Goal: Register for event/course

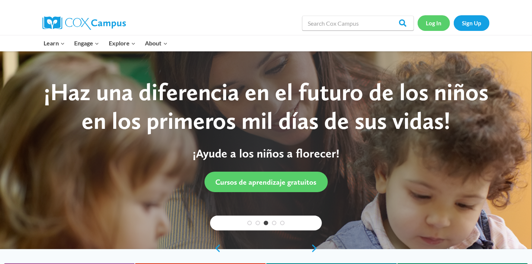
click at [436, 27] on link "Log In" at bounding box center [434, 22] width 32 height 15
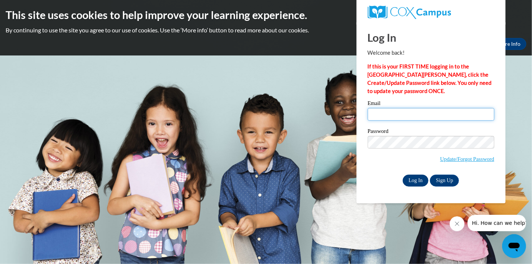
type input "cself@misd.k12.wi.us"
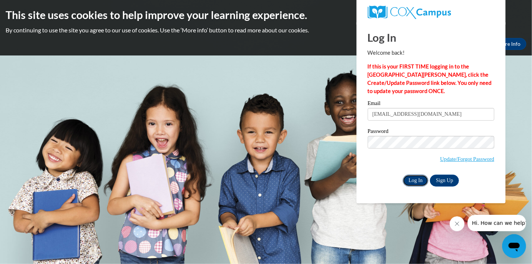
click at [418, 179] on input "Log In" at bounding box center [416, 181] width 26 height 12
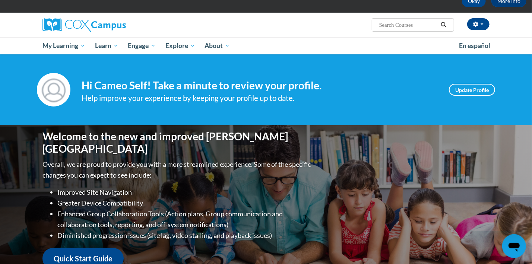
scroll to position [43, 0]
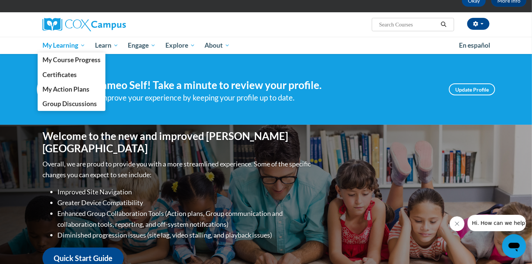
click at [59, 50] on link "My Learning" at bounding box center [64, 45] width 53 height 17
click at [61, 57] on span "My Course Progress" at bounding box center [72, 60] width 58 height 8
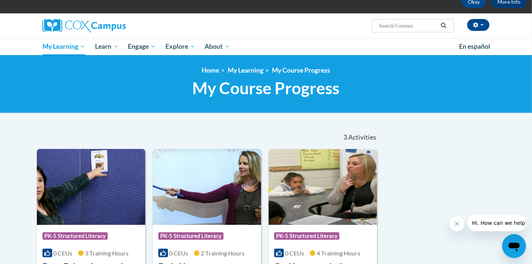
scroll to position [44, 0]
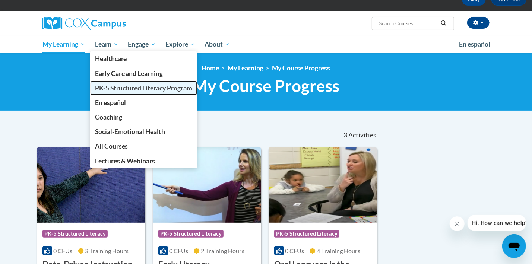
click at [158, 92] on link "PK-5 Structured Literacy Program" at bounding box center [143, 88] width 107 height 15
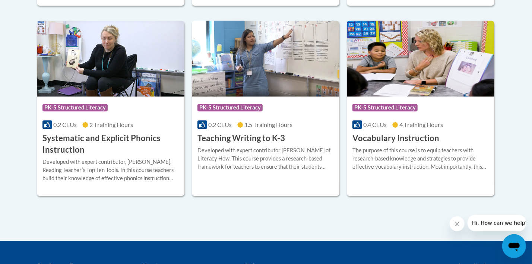
scroll to position [886, 0]
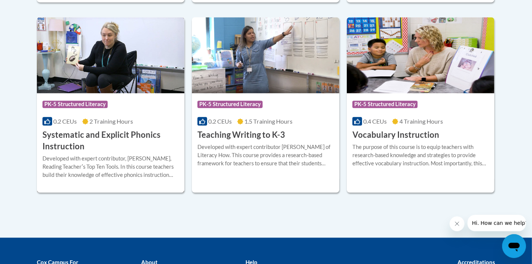
click at [97, 137] on h3 "Systematic and Explicit Phonics Instruction" at bounding box center [111, 140] width 136 height 23
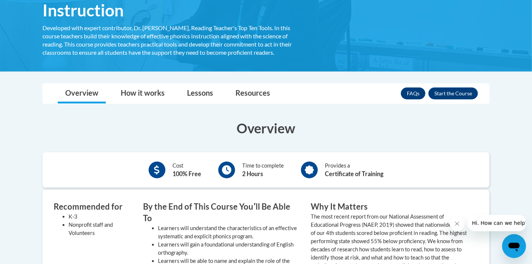
scroll to position [151, 0]
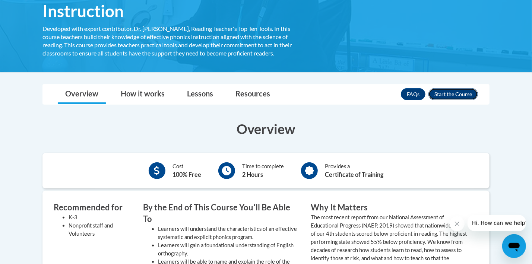
click at [467, 94] on button "Enroll" at bounding box center [454, 94] width 50 height 12
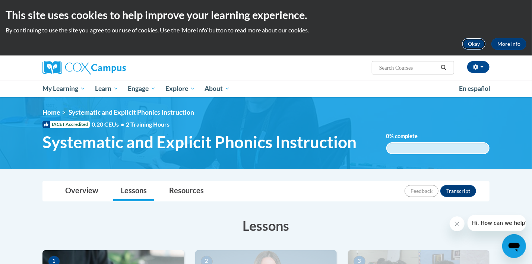
click at [464, 44] on button "Okay" at bounding box center [474, 44] width 24 height 12
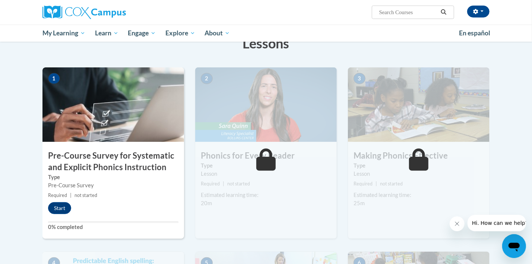
scroll to position [128, 0]
click at [64, 205] on button "Start" at bounding box center [59, 208] width 23 height 12
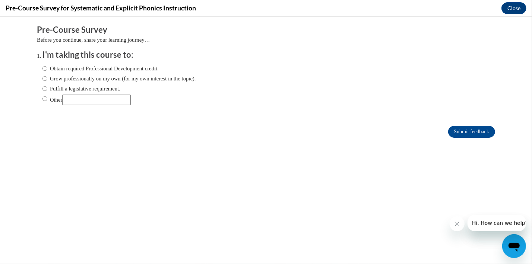
scroll to position [0, 0]
click at [45, 68] on input "Obtain required Professional Development credit." at bounding box center [45, 68] width 5 height 8
radio input "true"
click at [45, 90] on input "Fulfill a legislative requirement." at bounding box center [45, 88] width 5 height 8
radio input "true"
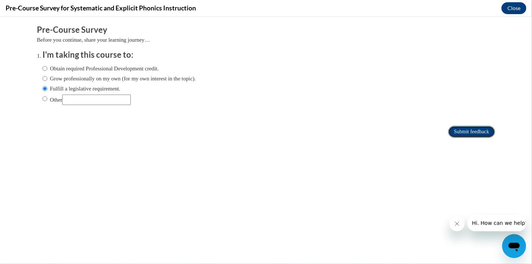
click at [473, 130] on input "Submit feedback" at bounding box center [472, 132] width 47 height 12
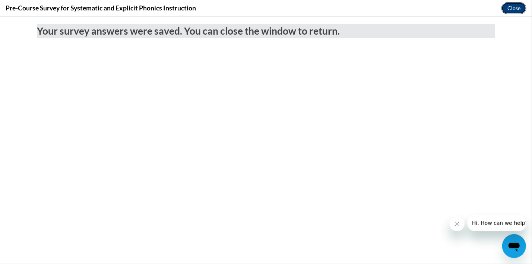
click at [517, 9] on button "Close" at bounding box center [514, 8] width 25 height 12
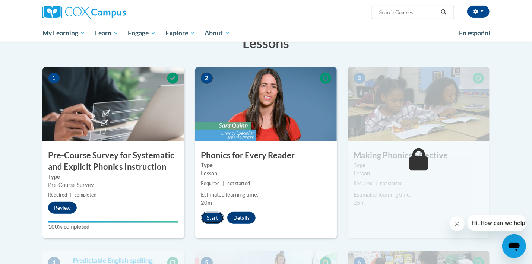
click at [211, 218] on button "Start" at bounding box center [212, 218] width 23 height 12
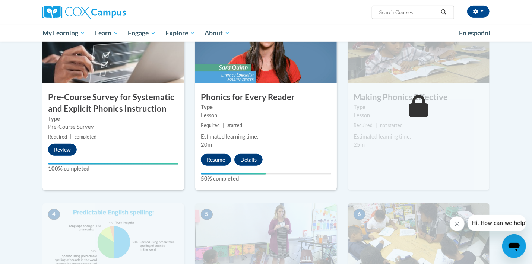
scroll to position [128, 0]
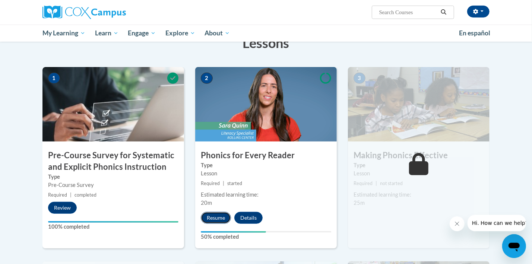
click at [210, 218] on button "Resume" at bounding box center [216, 218] width 30 height 12
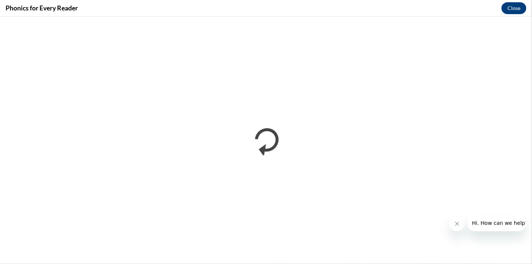
scroll to position [0, 0]
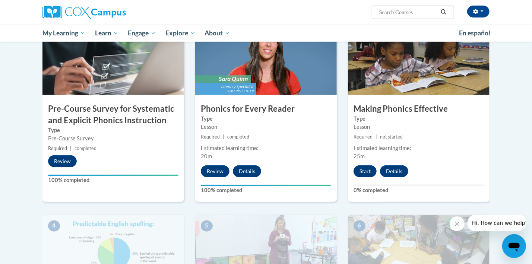
scroll to position [176, 0]
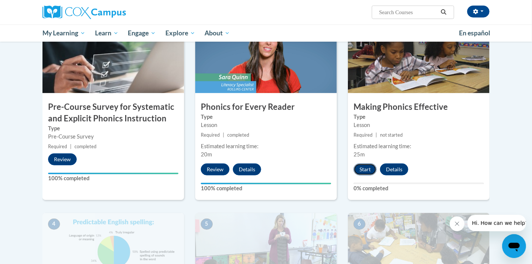
click at [369, 172] on button "Start" at bounding box center [365, 170] width 23 height 12
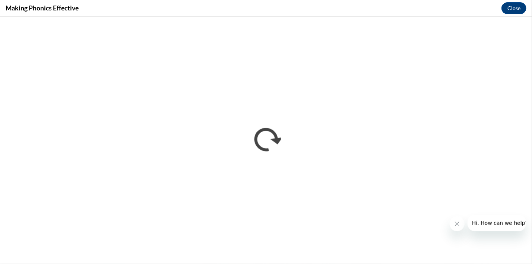
scroll to position [0, 0]
